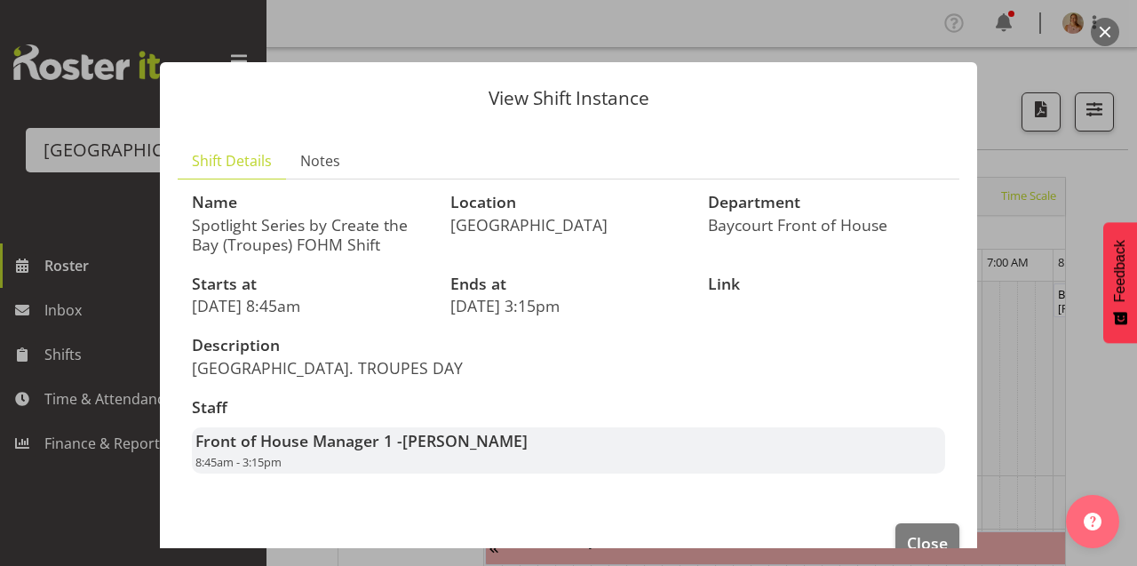
scroll to position [0, 10723]
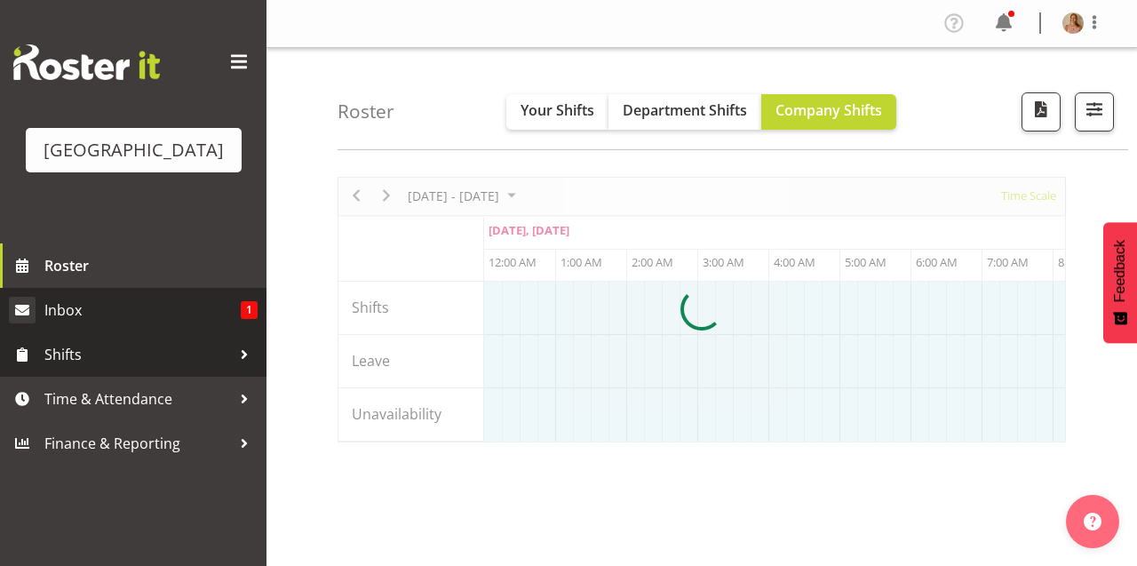
scroll to position [24, 0]
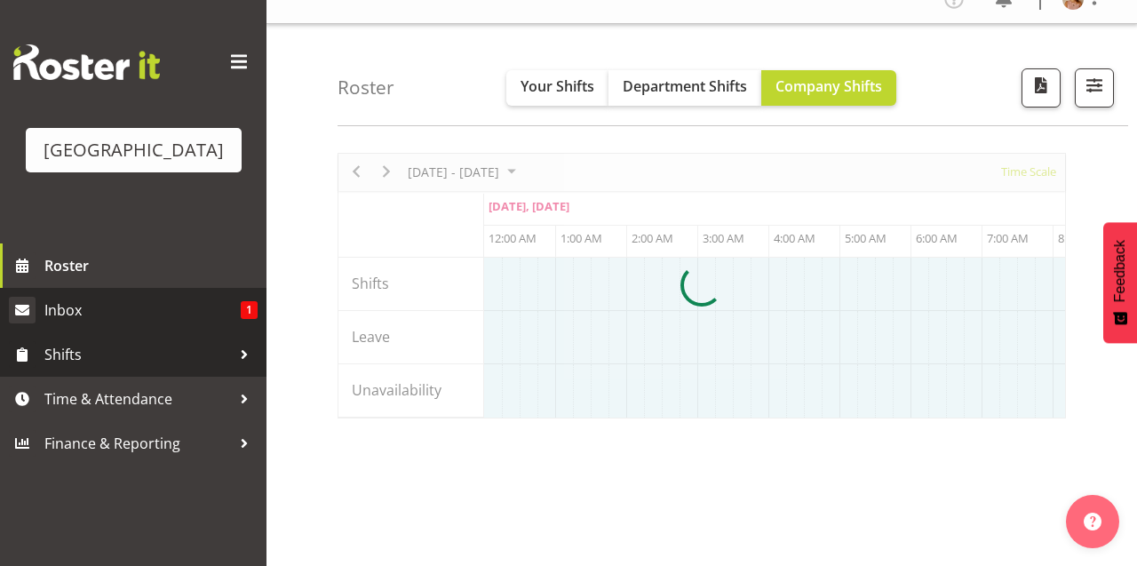
click at [170, 323] on span "Inbox" at bounding box center [142, 310] width 196 height 27
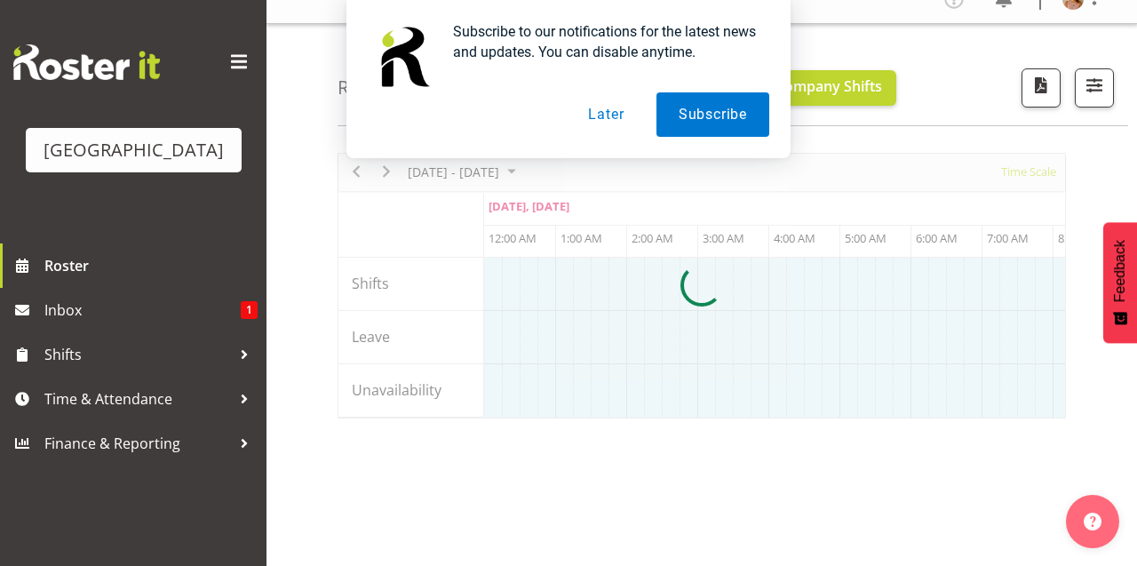
click at [588, 120] on button "Later" at bounding box center [606, 114] width 80 height 44
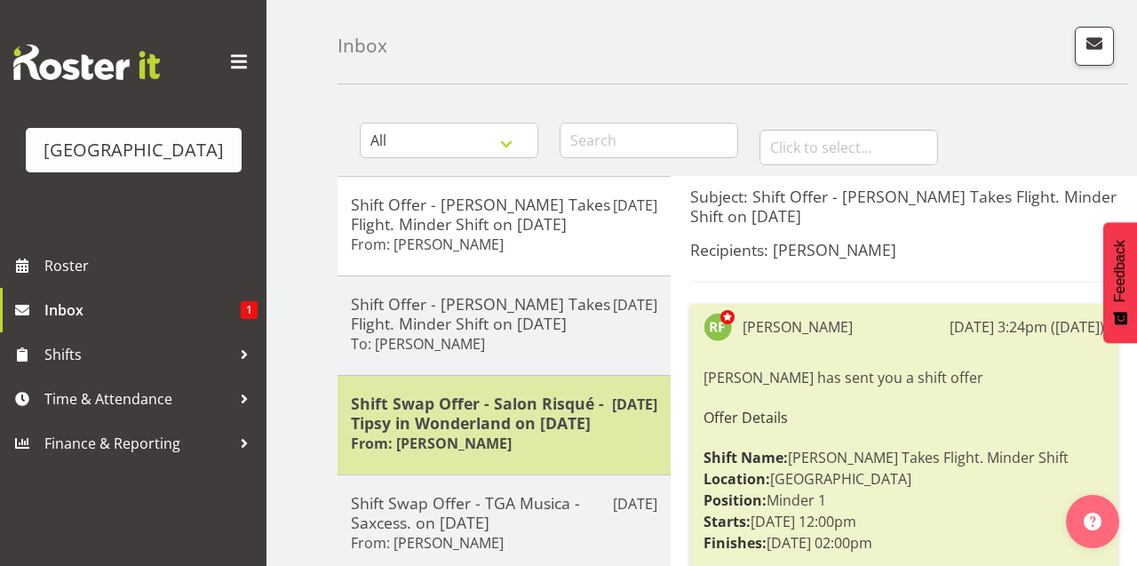
scroll to position [68, 0]
click at [360, 405] on h5 "Shift Swap Offer - Salon Risqué - Tipsy in Wonderland on 09/08/25" at bounding box center [504, 411] width 307 height 39
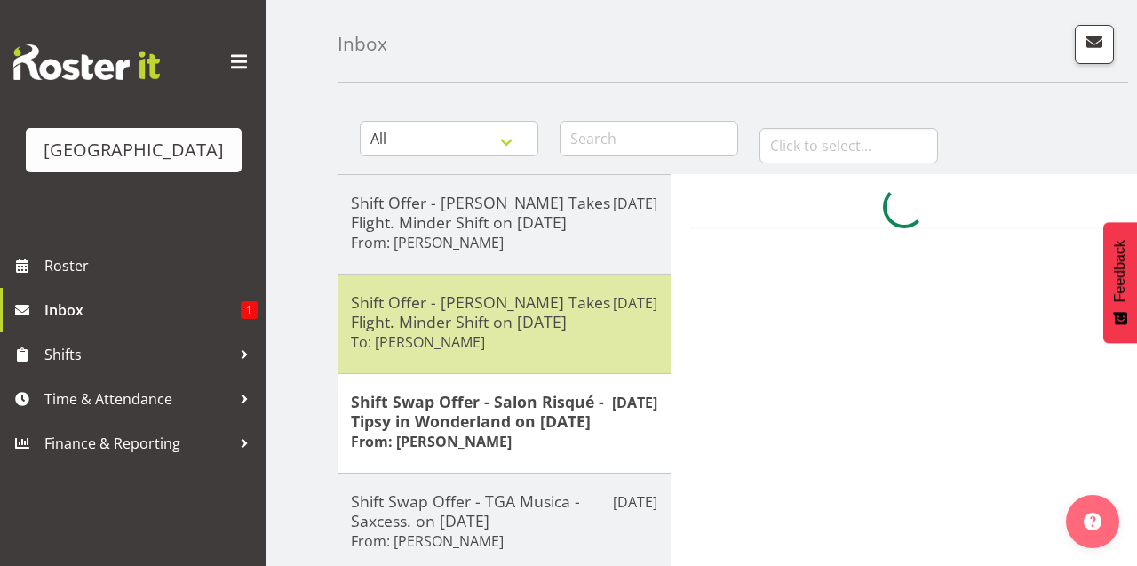
click at [413, 305] on h5 "Shift Offer - Mad Pearce Takes Flight. Minder Shift on 20/08/25" at bounding box center [504, 311] width 307 height 39
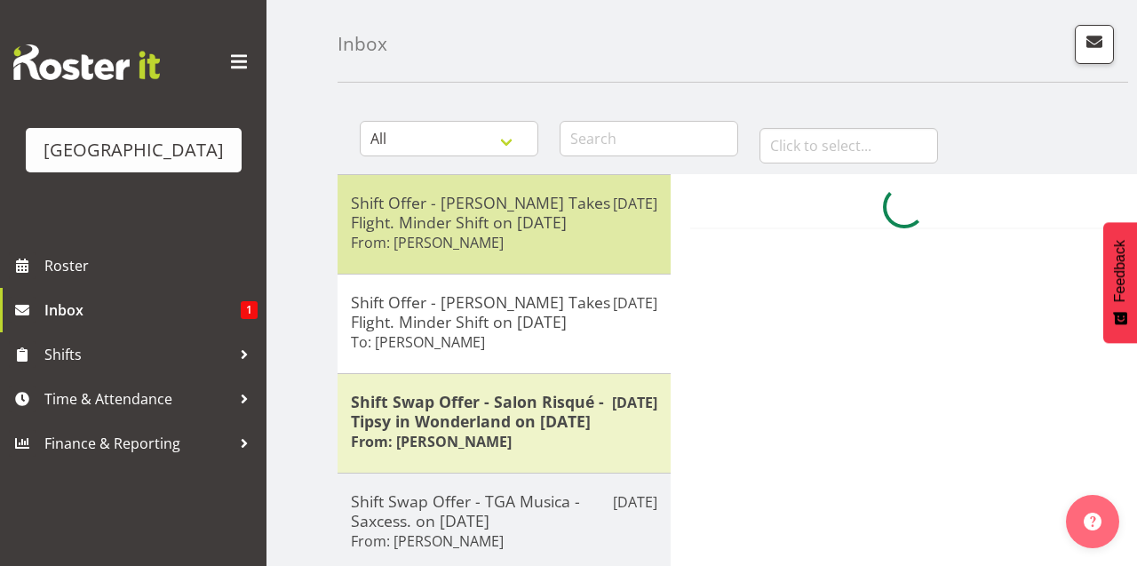
click at [443, 238] on h6 "From: Richard Freeman" at bounding box center [427, 243] width 153 height 18
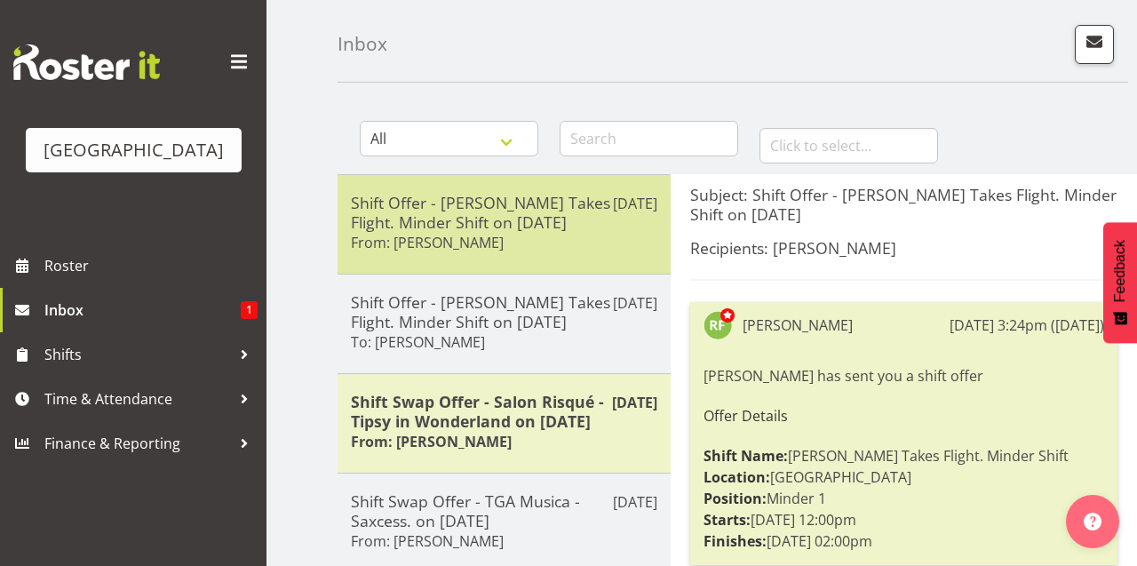
click at [401, 237] on h6 "From: Richard Freeman" at bounding box center [427, 243] width 153 height 18
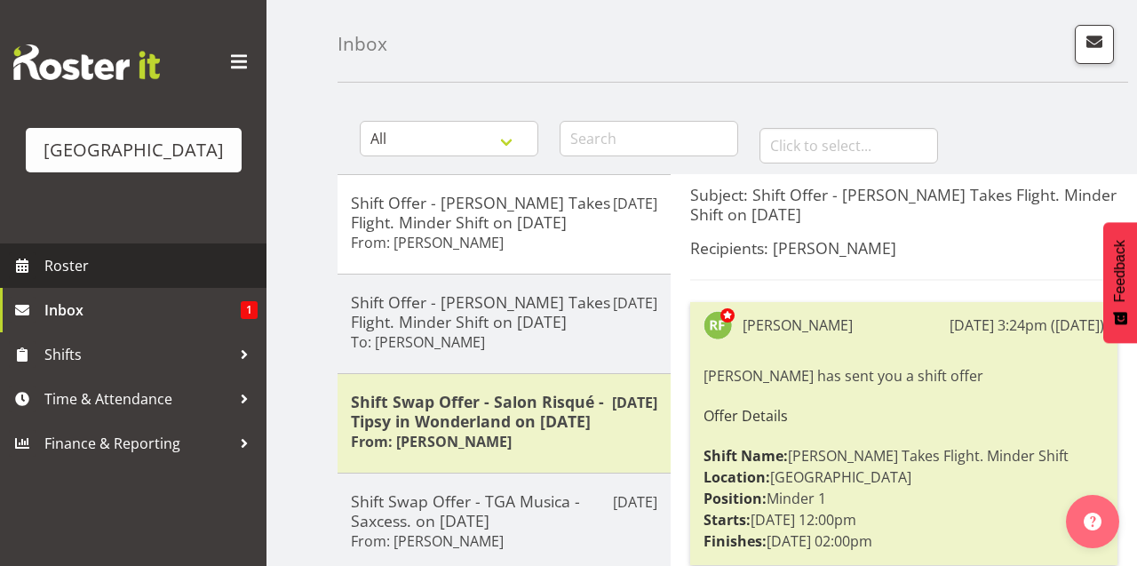
click at [68, 288] on link "Roster" at bounding box center [133, 265] width 267 height 44
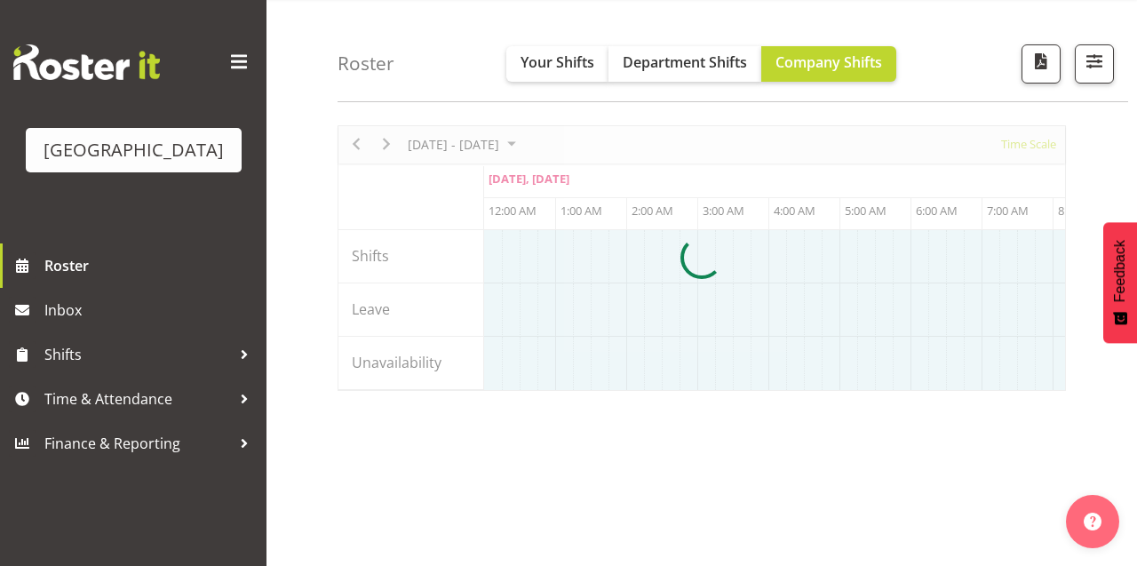
scroll to position [56, 0]
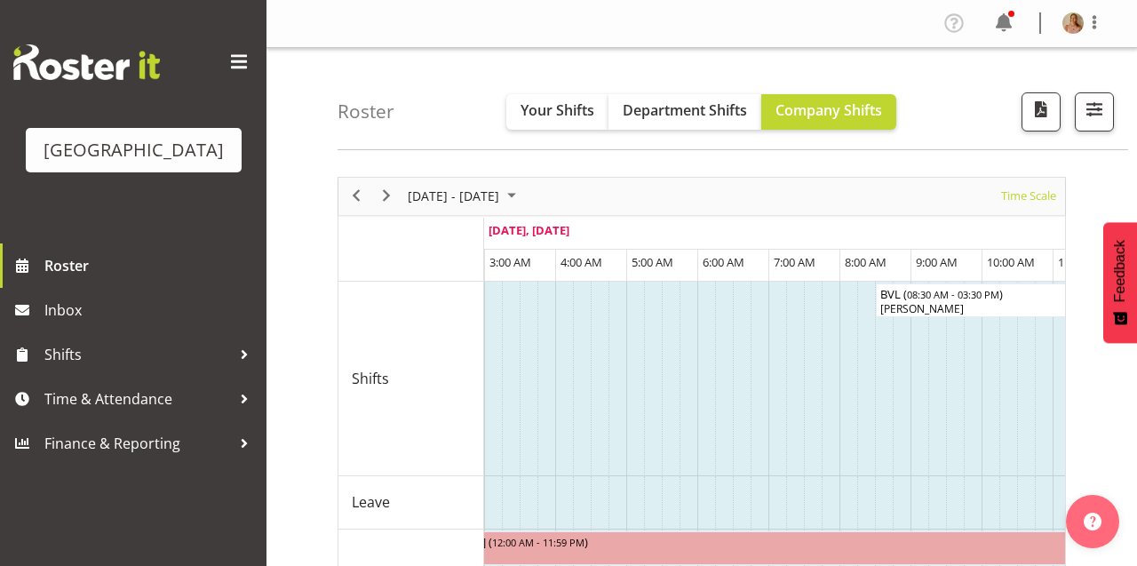
scroll to position [0, 362]
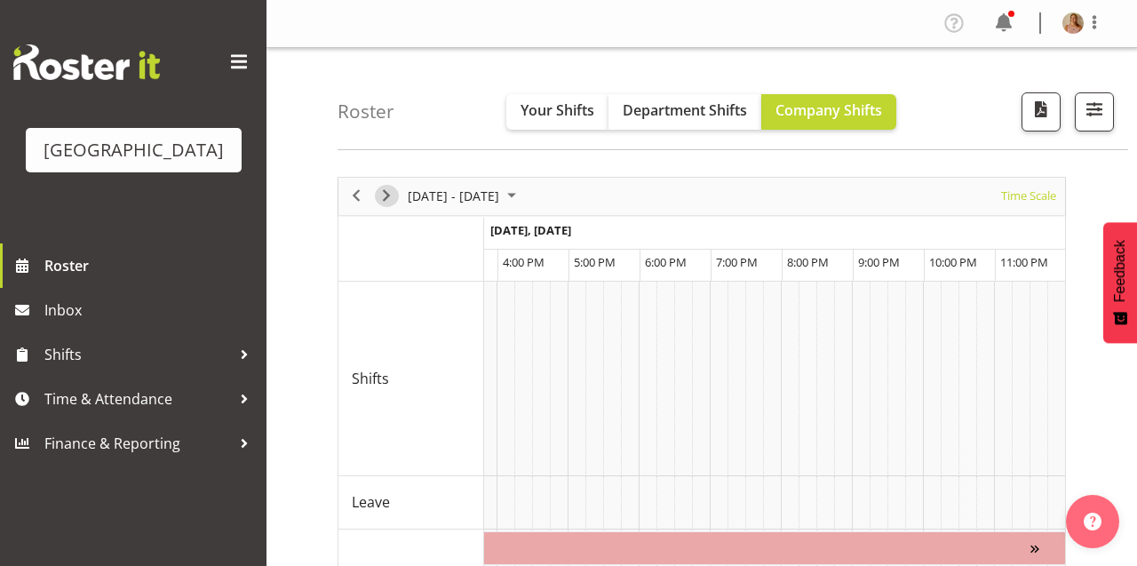
click at [380, 199] on span "Next" at bounding box center [386, 196] width 21 height 22
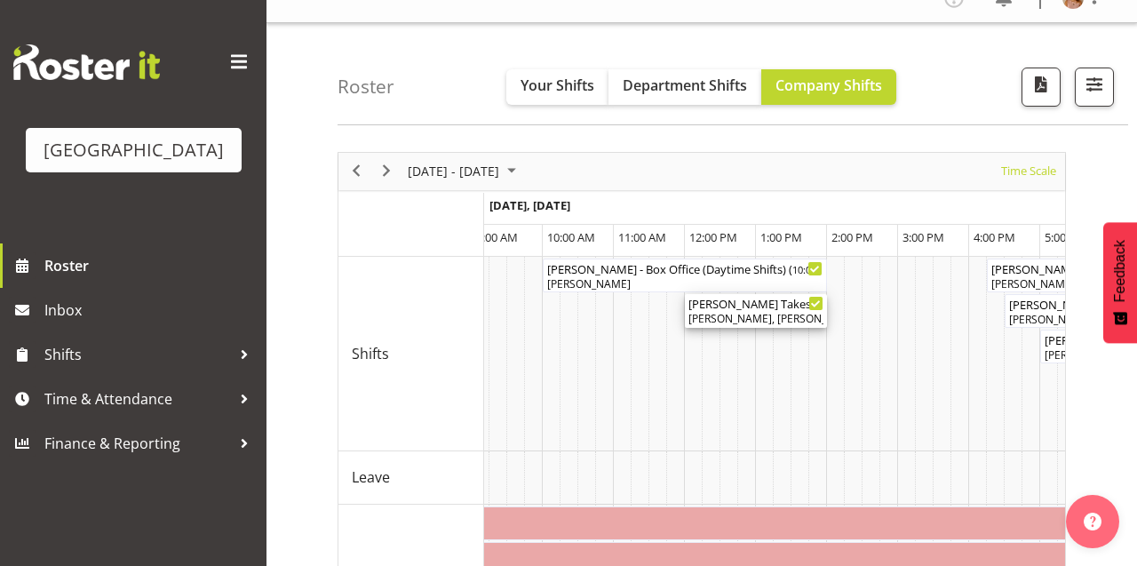
click at [744, 308] on div "Mad Pearce Takes Flight. Minder Shift ( 12:00 PM - 02:00 PM )" at bounding box center [756, 303] width 135 height 18
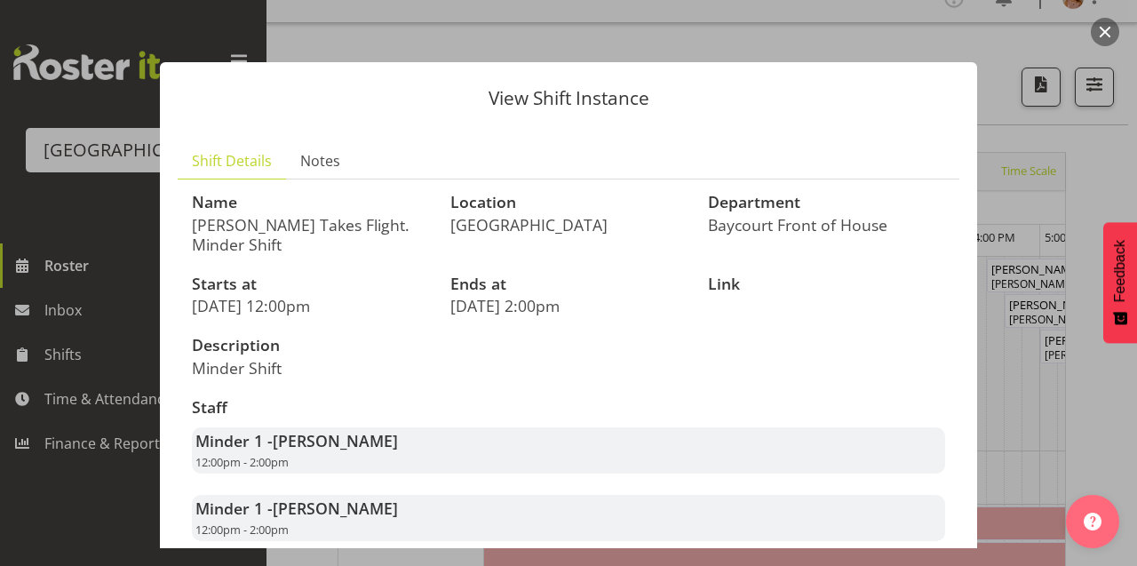
click at [1112, 40] on button "button" at bounding box center [1105, 32] width 28 height 28
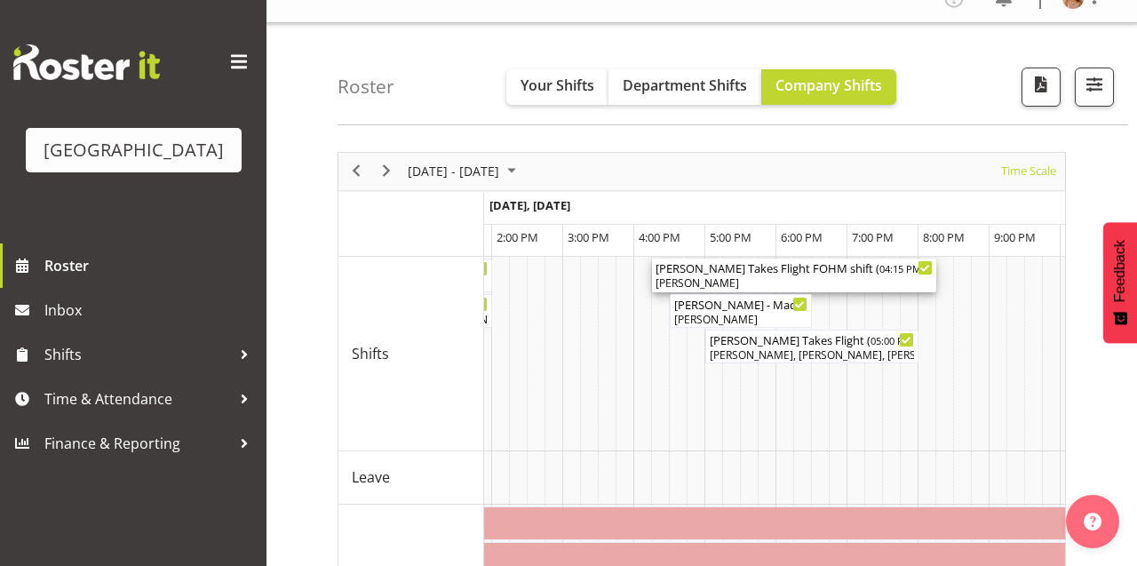
click at [842, 282] on div "Robin Hendriks" at bounding box center [794, 283] width 277 height 16
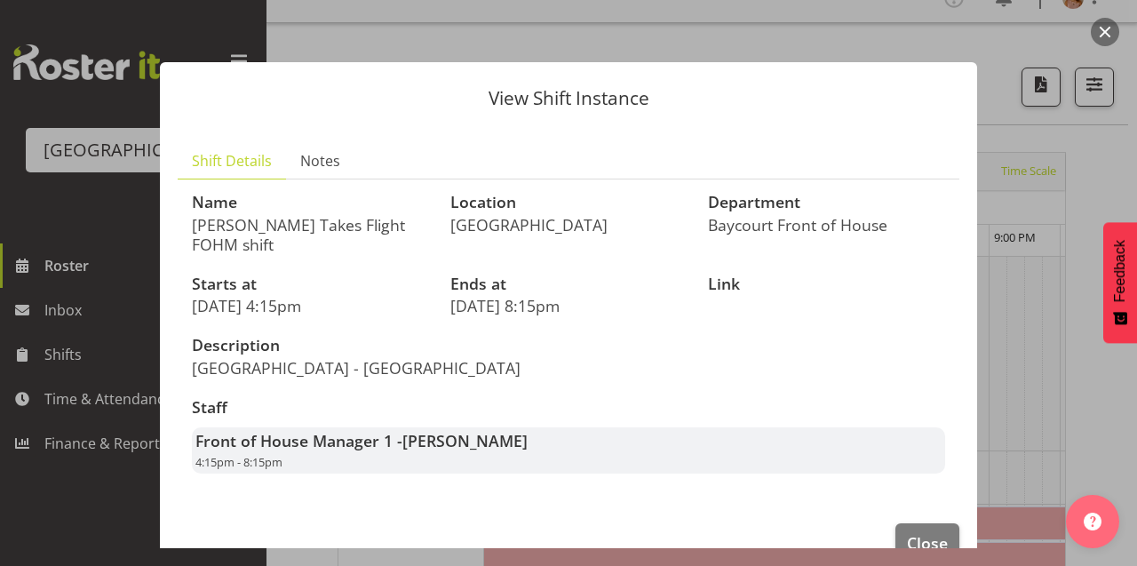
click at [1105, 32] on button "button" at bounding box center [1105, 32] width 28 height 28
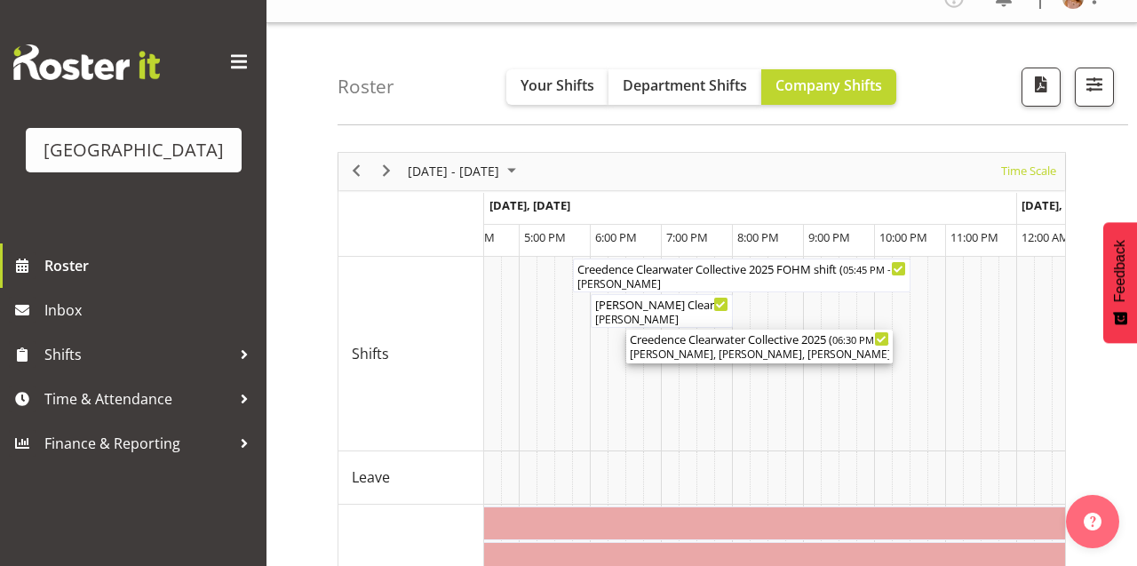
click at [838, 356] on div "Chris Darlington, Aiddie Carnihan, Dillyn Shine, Ruby Grace, Michelle Englehard…" at bounding box center [759, 354] width 259 height 16
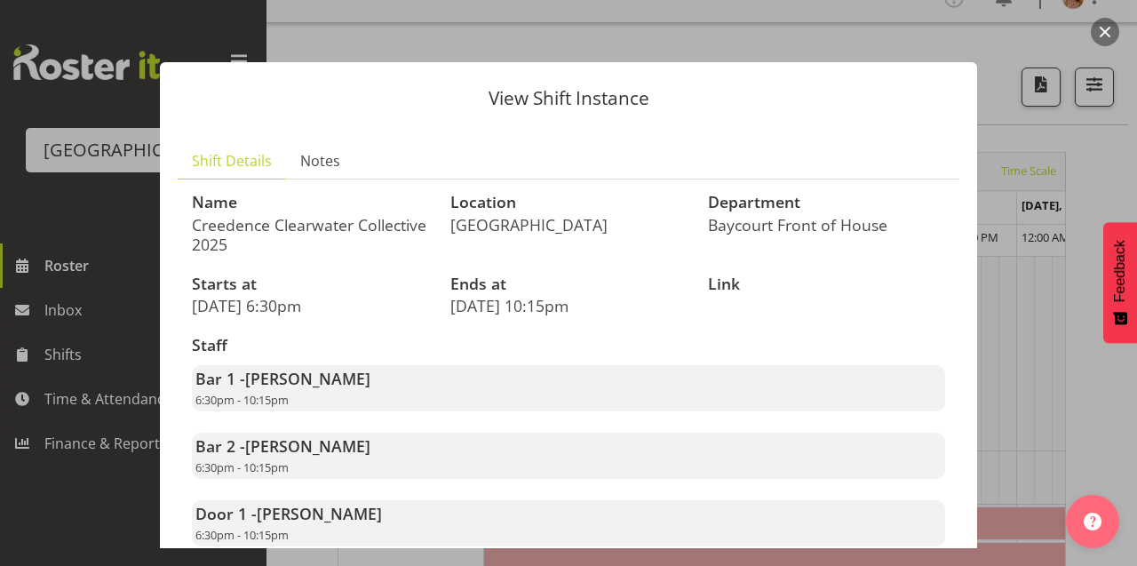
click at [1101, 29] on button "button" at bounding box center [1105, 32] width 28 height 28
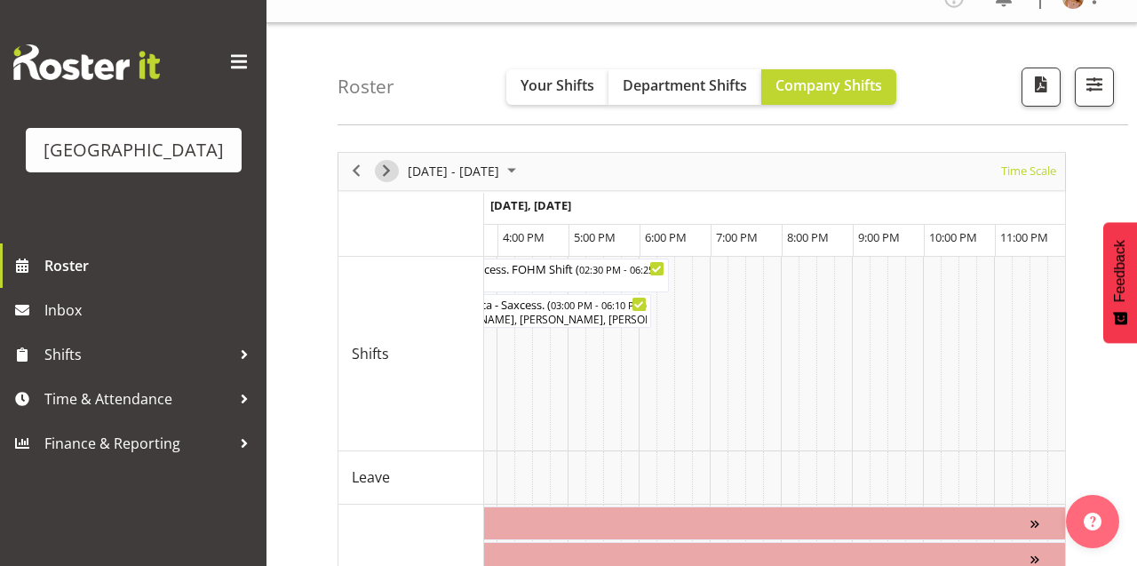
click at [393, 173] on span "Next" at bounding box center [386, 171] width 21 height 22
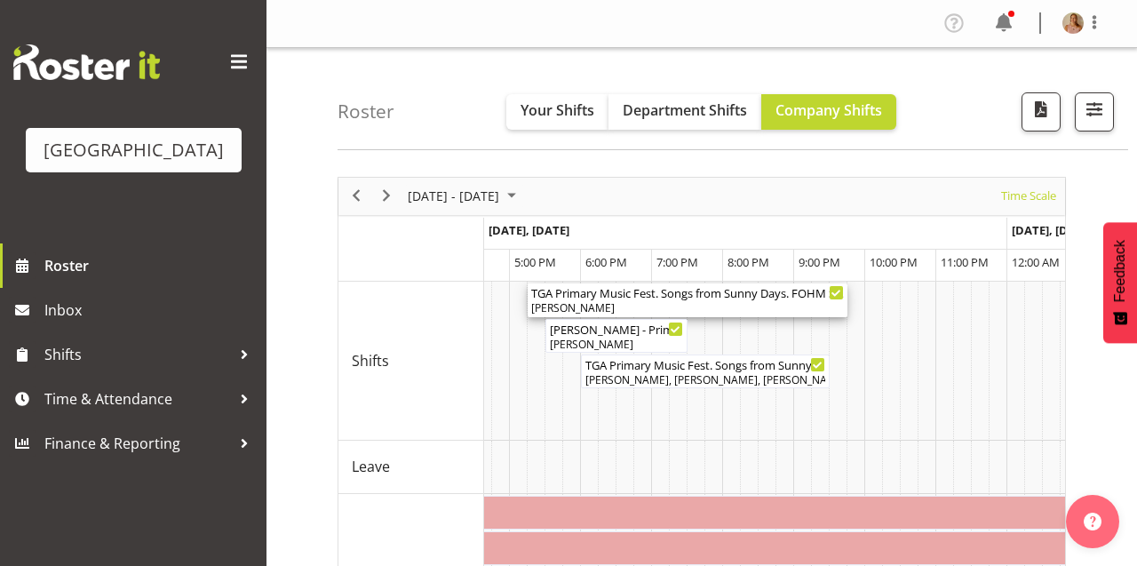
click at [687, 301] on div "TGA Primary Music Fest. Songs from Sunny Days. FOHM Shift ( 05:15 PM - 09:45 PM…" at bounding box center [687, 300] width 313 height 34
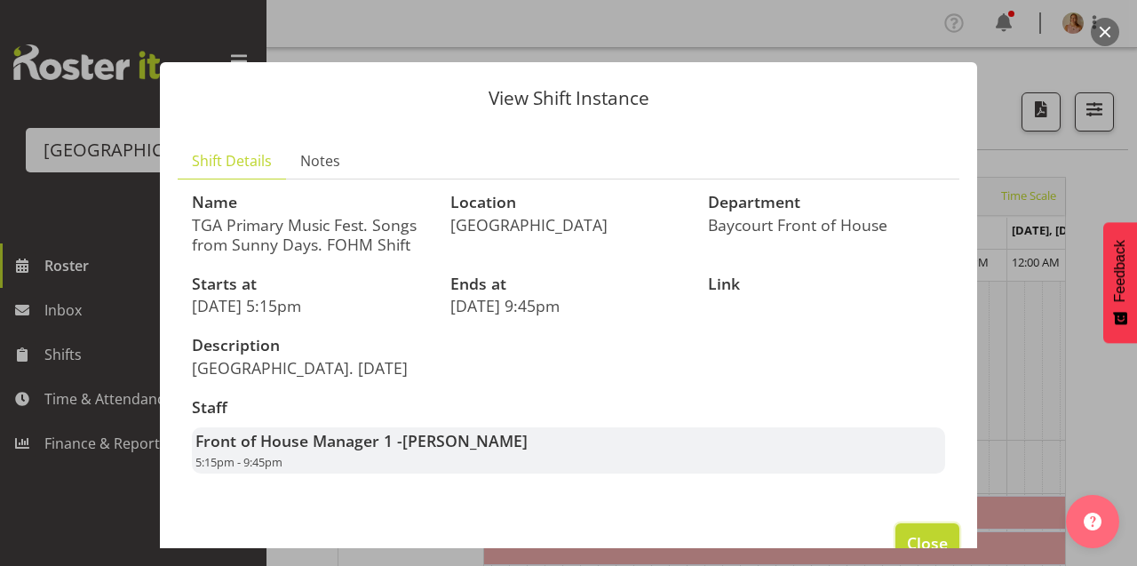
click at [908, 540] on span "Close" at bounding box center [927, 542] width 41 height 23
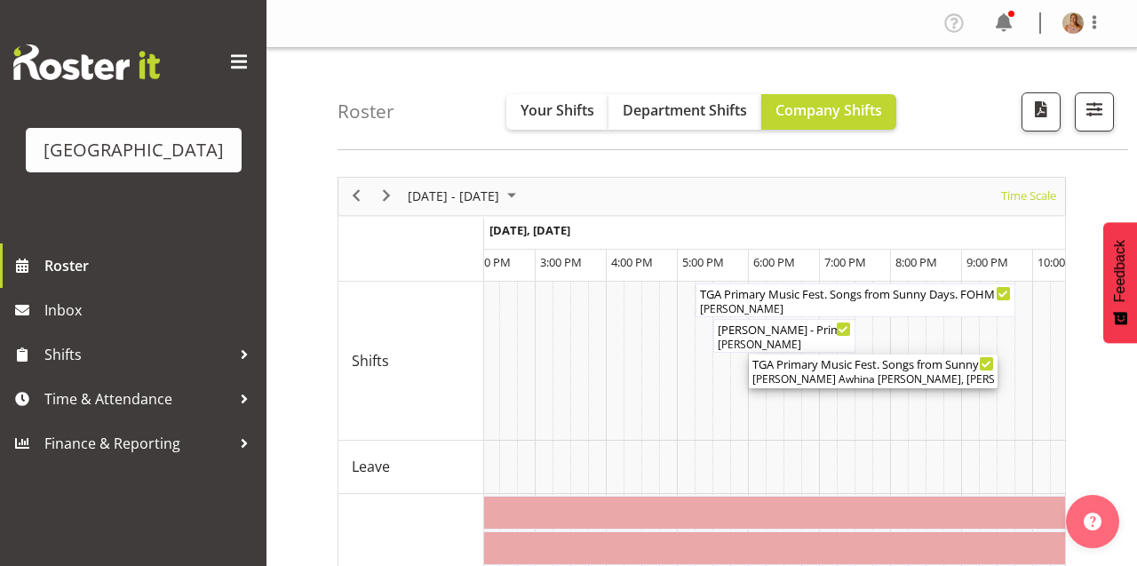
click at [762, 374] on div "Bobby-Lea Awhina Cassidy, Amy Duncanson, Dominique Vogler, Skye Colonna, Ruby G…" at bounding box center [874, 379] width 242 height 16
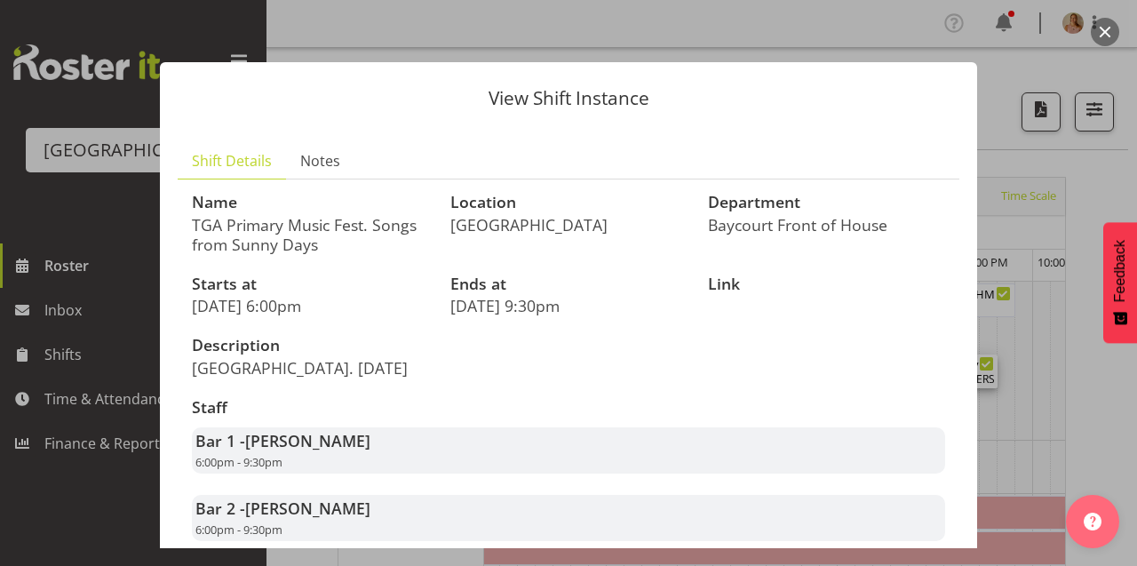
click at [1102, 23] on button "button" at bounding box center [1105, 32] width 28 height 28
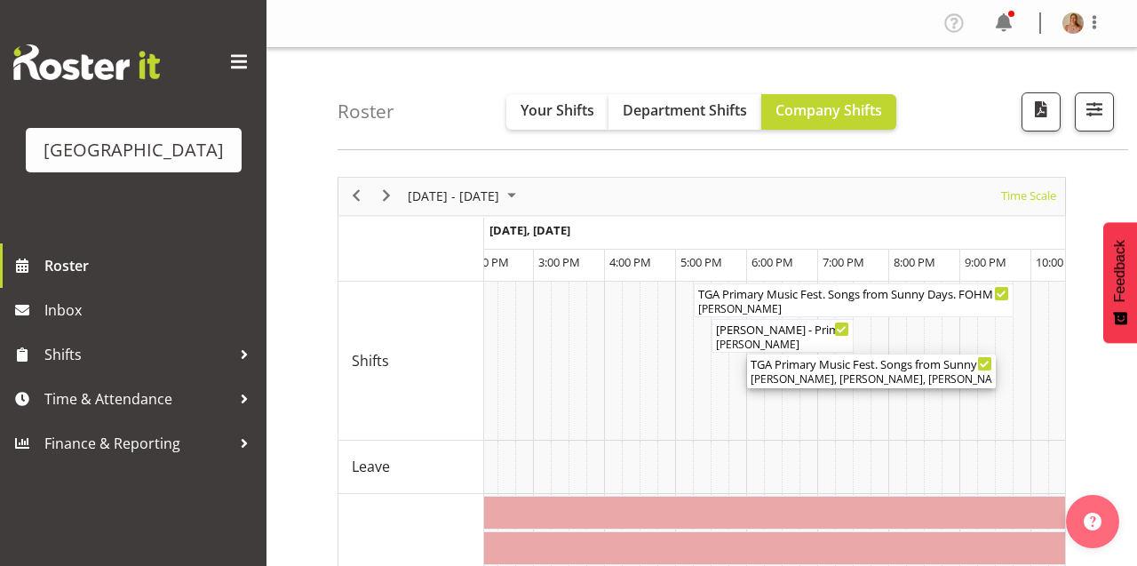
click at [872, 379] on div "Chris Darlington, Robin Hendriks, Michelle Englehardt, Elea Hargreaves, Alec We…" at bounding box center [872, 379] width 242 height 16
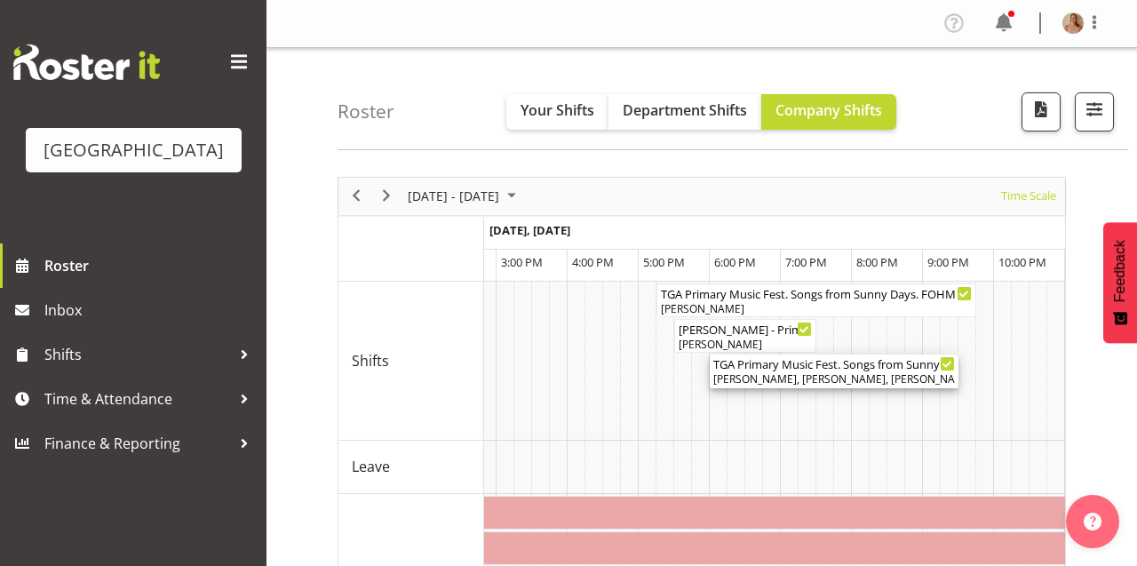
click at [879, 371] on div "TGA Primary Music Fest. Songs from Sunny Days ( 06:00 PM - 09:30 PM ) Chris Dar…" at bounding box center [834, 371] width 242 height 34
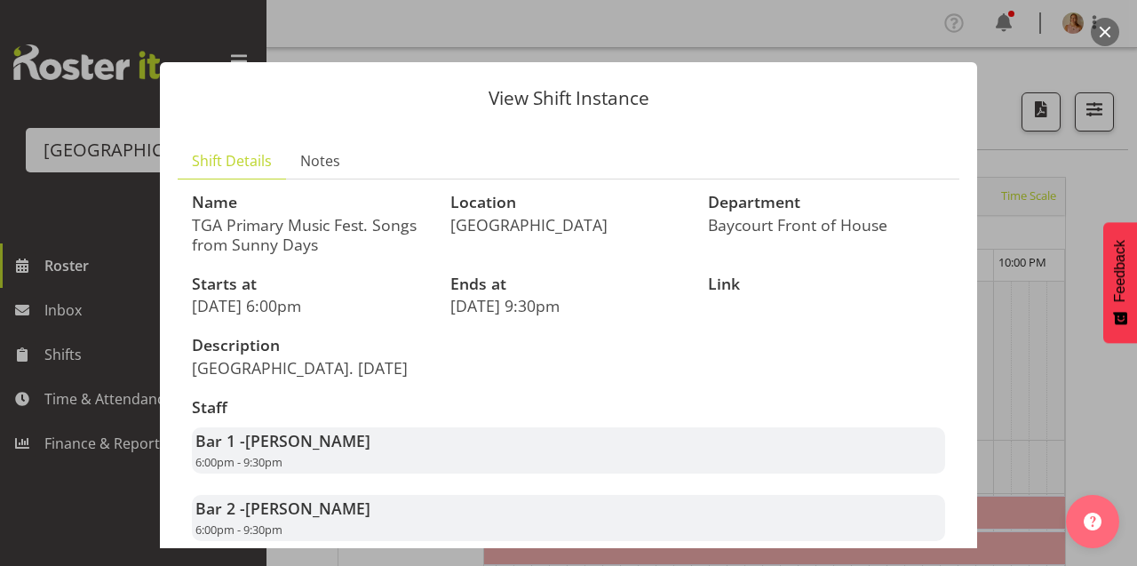
click at [1097, 32] on button "button" at bounding box center [1105, 32] width 28 height 28
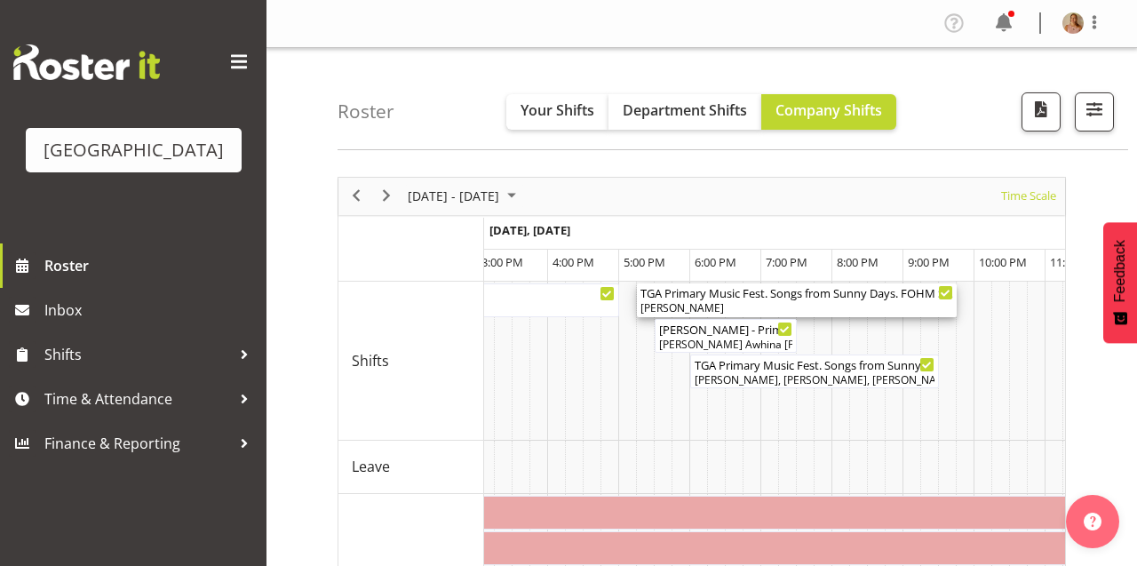
click at [825, 299] on div "TGA Primary Music Fest. Songs from Sunny Days. FOHM Shift ( 05:15 PM - 09:45 PM…" at bounding box center [797, 292] width 313 height 18
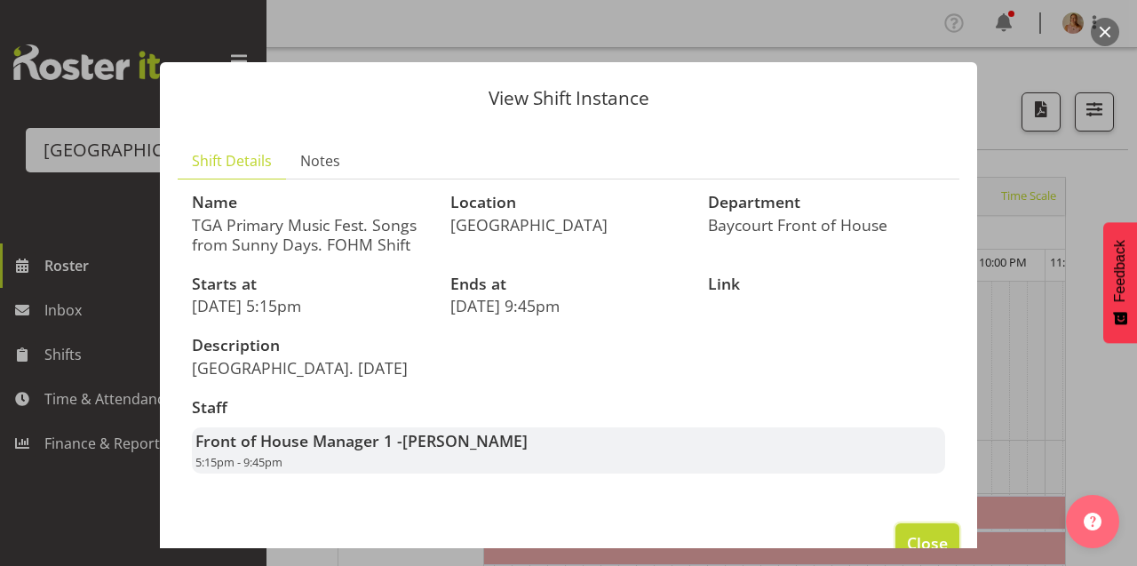
click at [921, 541] on span "Close" at bounding box center [927, 542] width 41 height 23
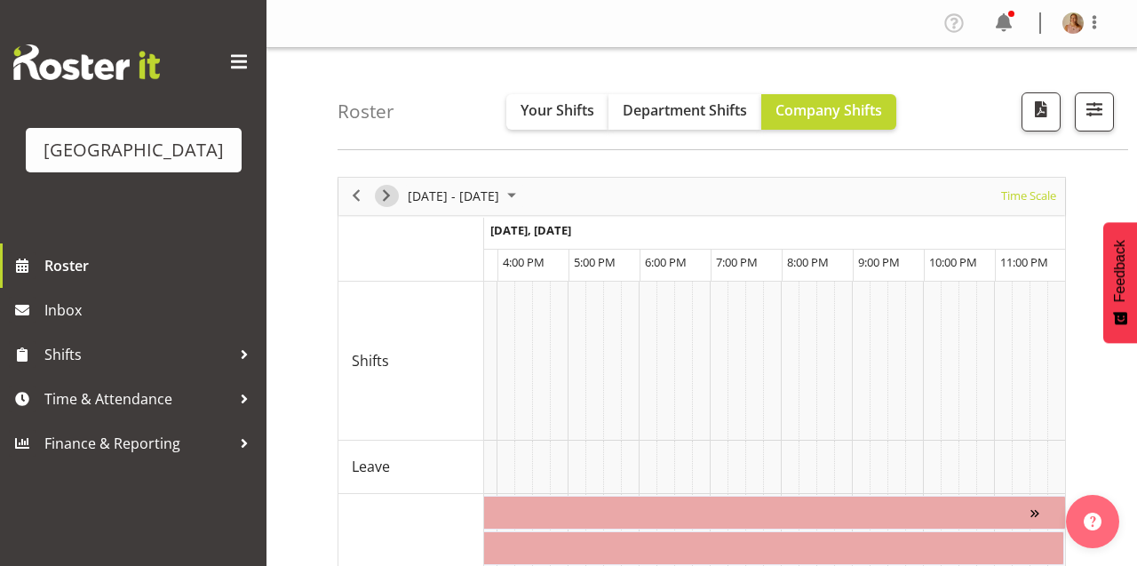
click at [394, 199] on span "Next" at bounding box center [386, 196] width 21 height 22
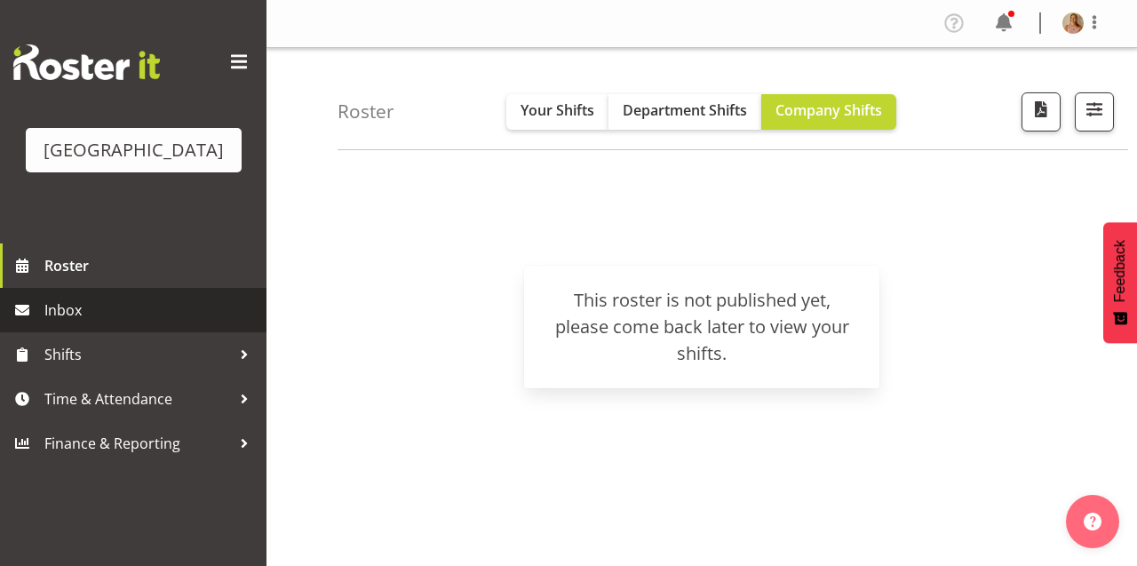
click at [129, 323] on span "Inbox" at bounding box center [150, 310] width 213 height 27
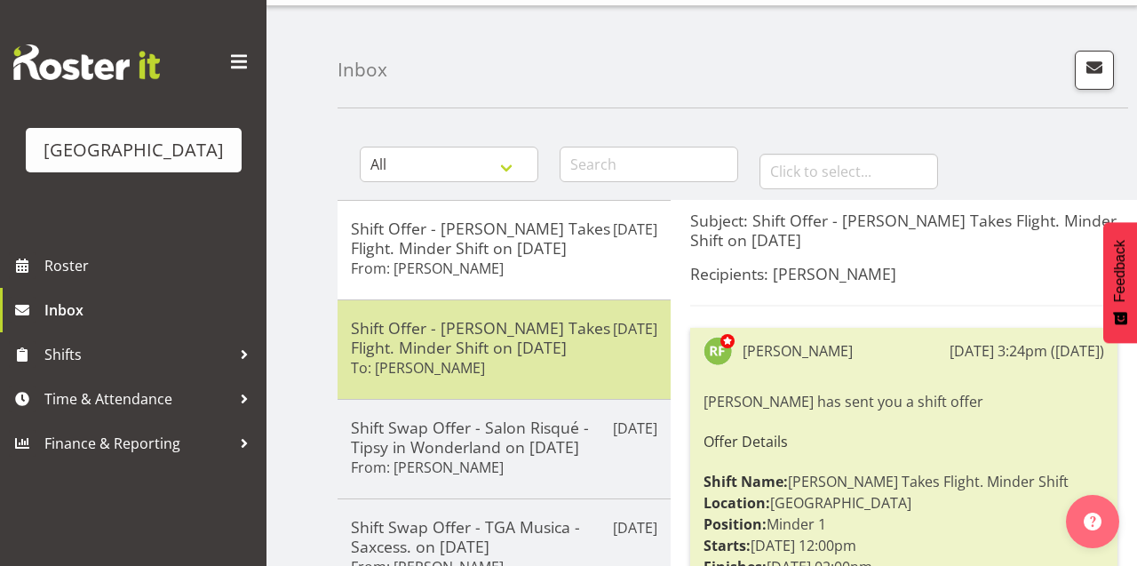
scroll to position [44, 0]
